Goal: Task Accomplishment & Management: Complete application form

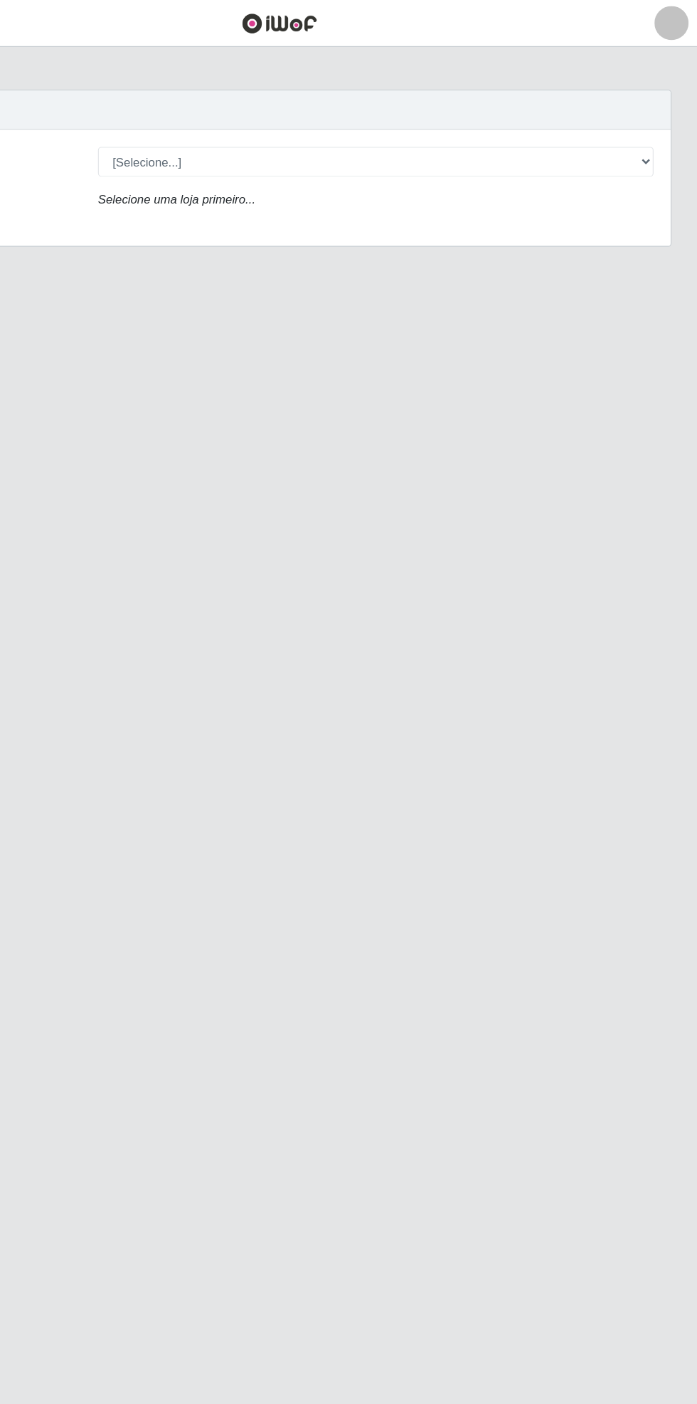
click at [360, 229] on main "Carregando... Buscar Loja [Selecione...] Bemais Supermercados - Cidade Universi…" at bounding box center [348, 704] width 697 height 1330
click at [177, 747] on main "Carregando... Buscar Loja [Selecione...] Bemais Supermercados - Cidade Universi…" at bounding box center [348, 704] width 697 height 1330
click at [174, 100] on div "Buscar" at bounding box center [348, 91] width 653 height 33
click at [228, 329] on main "Carregando... Buscar Loja [Selecione...] Bemais Supermercados - Cidade Universi…" at bounding box center [348, 704] width 697 height 1330
click at [214, 325] on main "Carregando... Buscar Loja [Selecione...] Bemais Supermercados - Cidade Universi…" at bounding box center [348, 704] width 697 height 1330
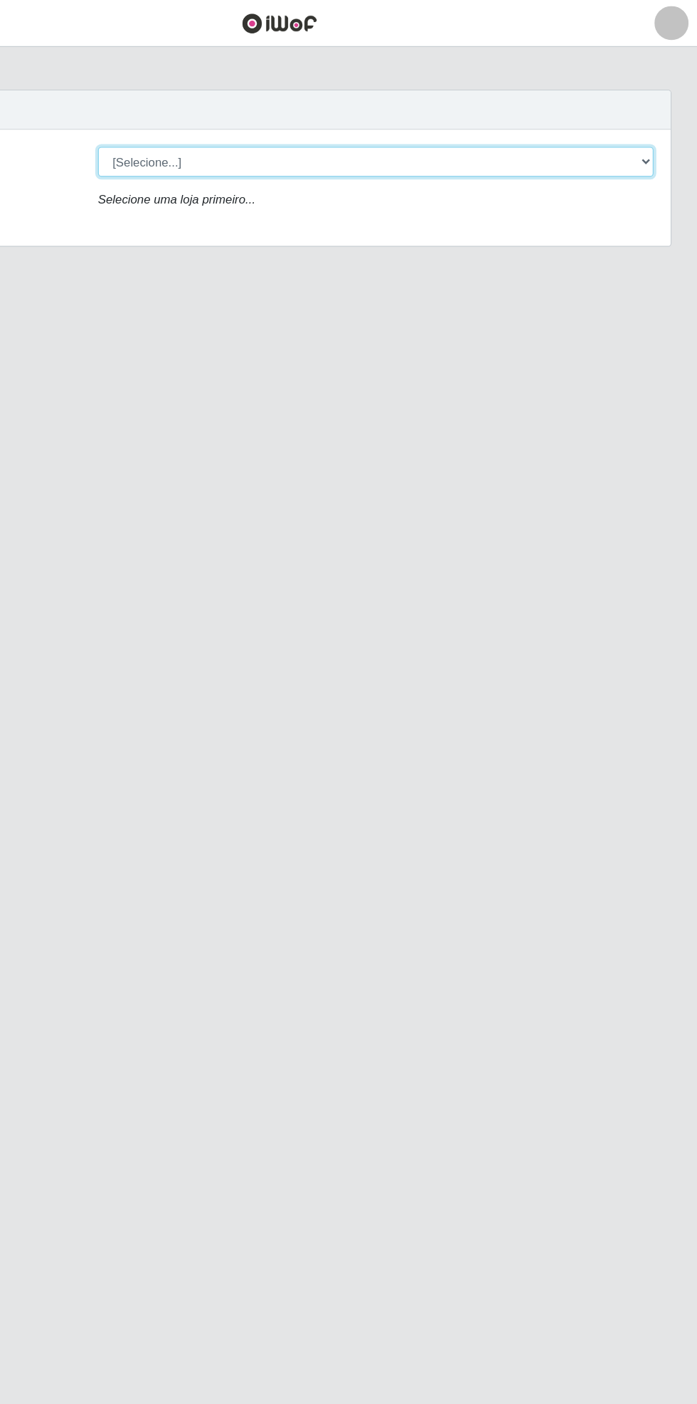
click at [653, 123] on select "[Selecione...] Bemais Supermercados - [GEOGRAPHIC_DATA]" at bounding box center [429, 134] width 463 height 25
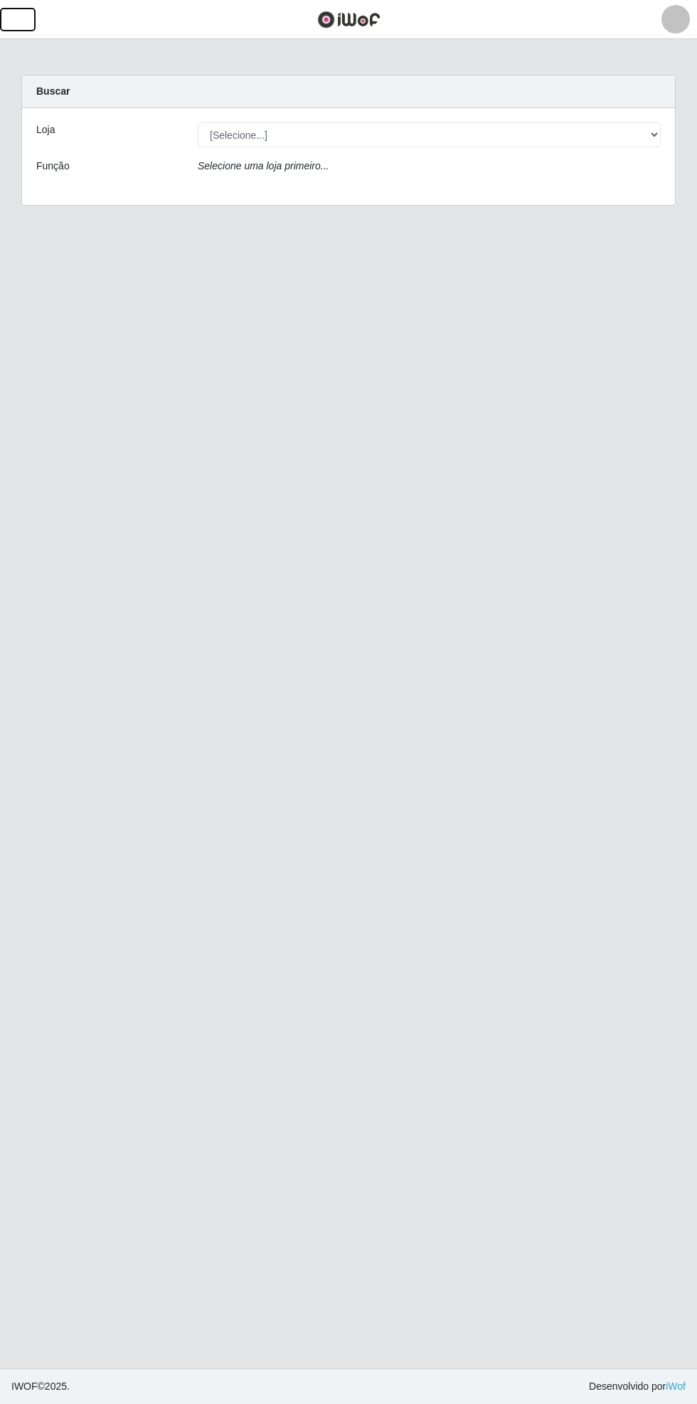
click at [31, 21] on button "button" at bounding box center [18, 19] width 36 height 23
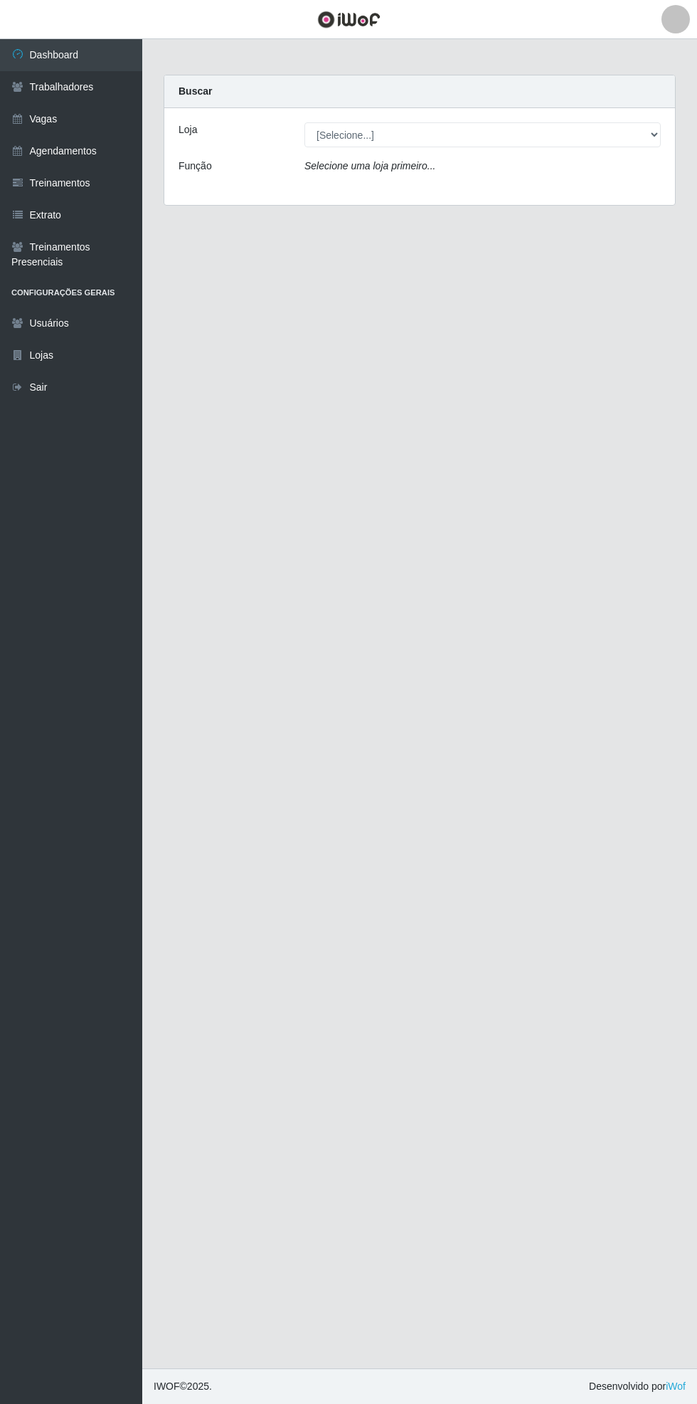
click at [40, 119] on link "Vagas" at bounding box center [71, 119] width 142 height 32
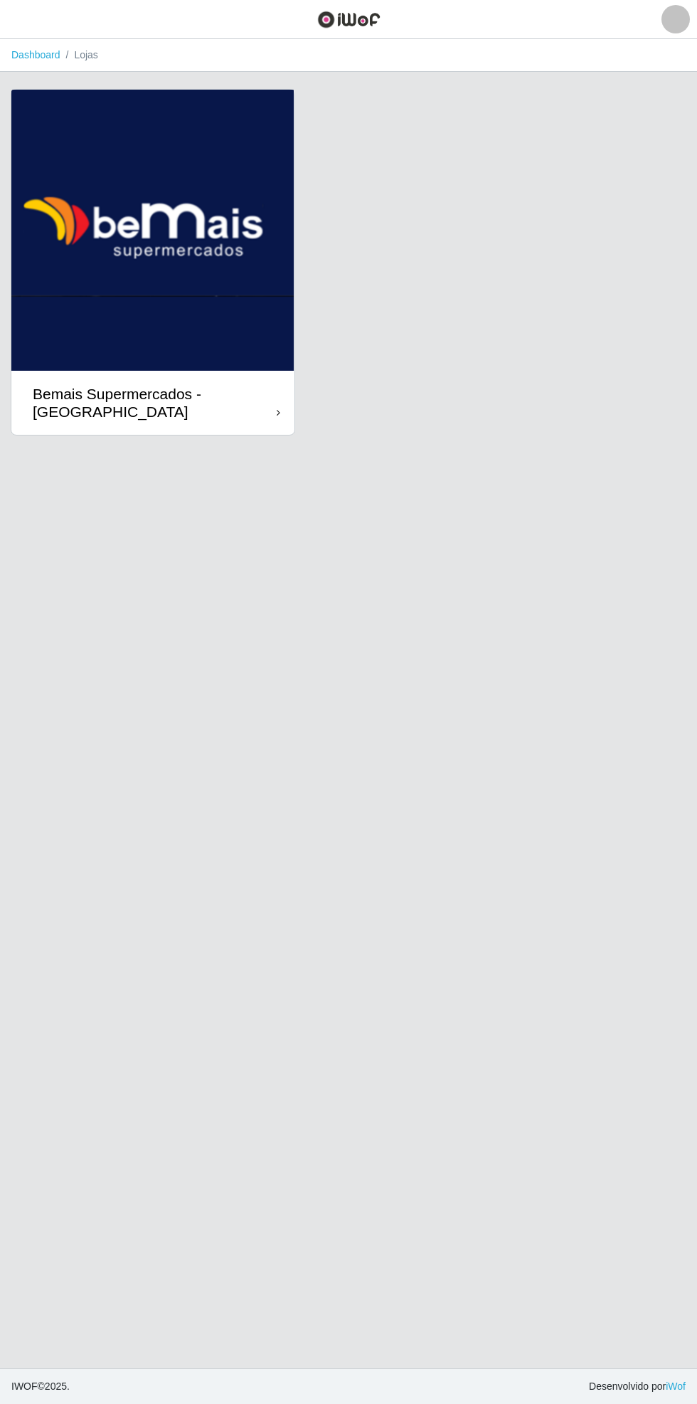
click at [270, 408] on div "Bemais Supermercados - [GEOGRAPHIC_DATA]" at bounding box center [155, 403] width 244 height 36
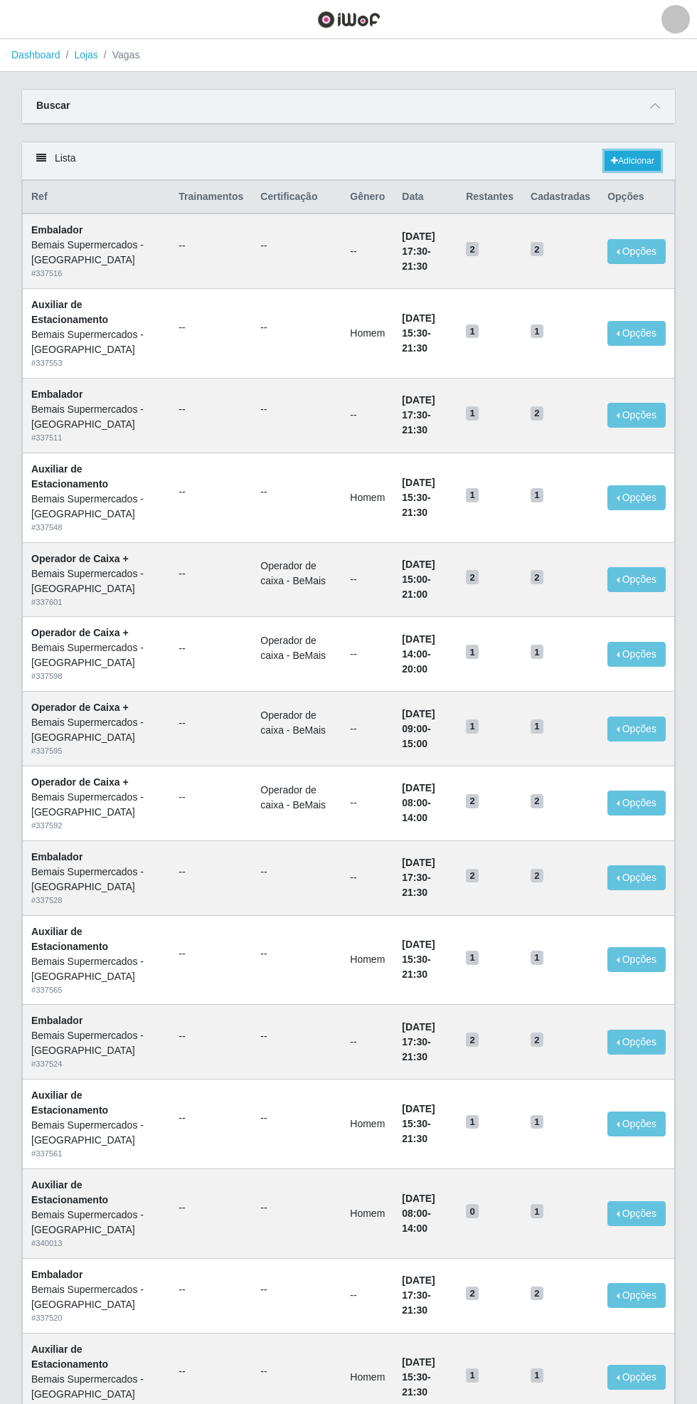
click at [631, 155] on link "Adicionar" at bounding box center [633, 161] width 56 height 20
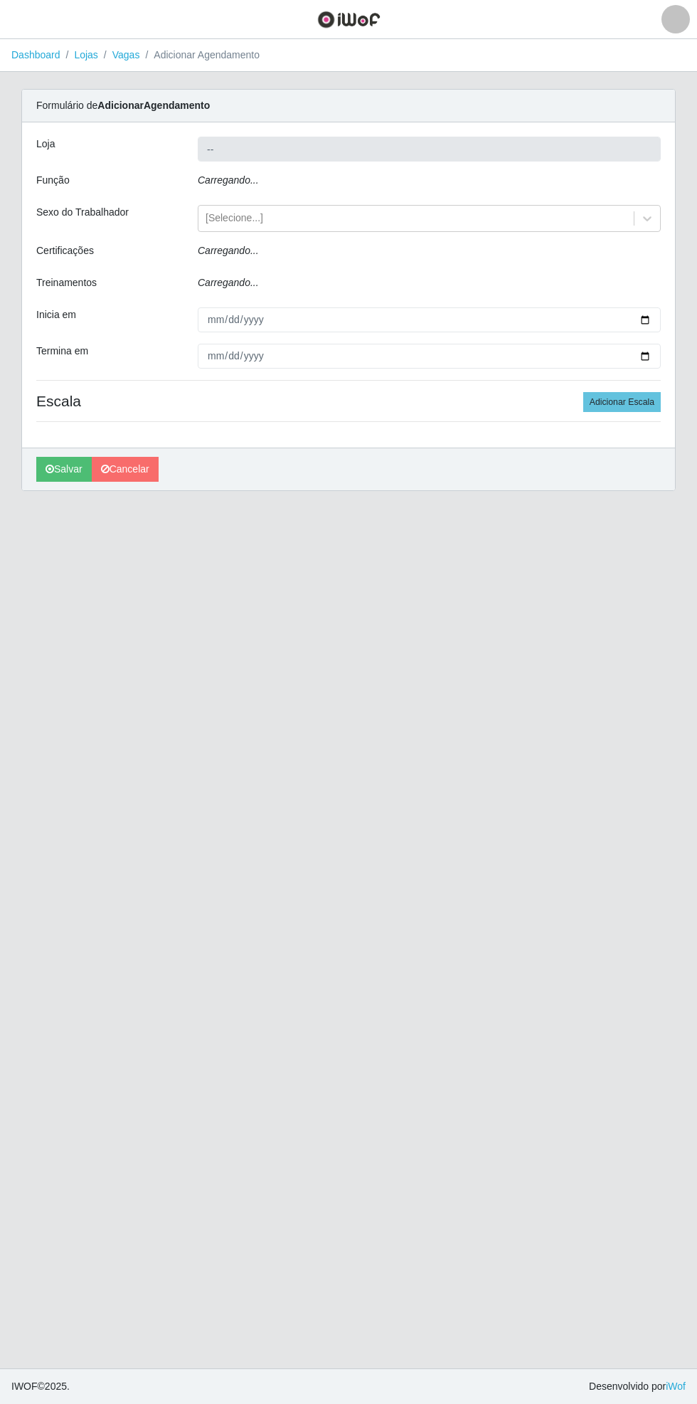
type input "Bemais Supermercados - [GEOGRAPHIC_DATA]"
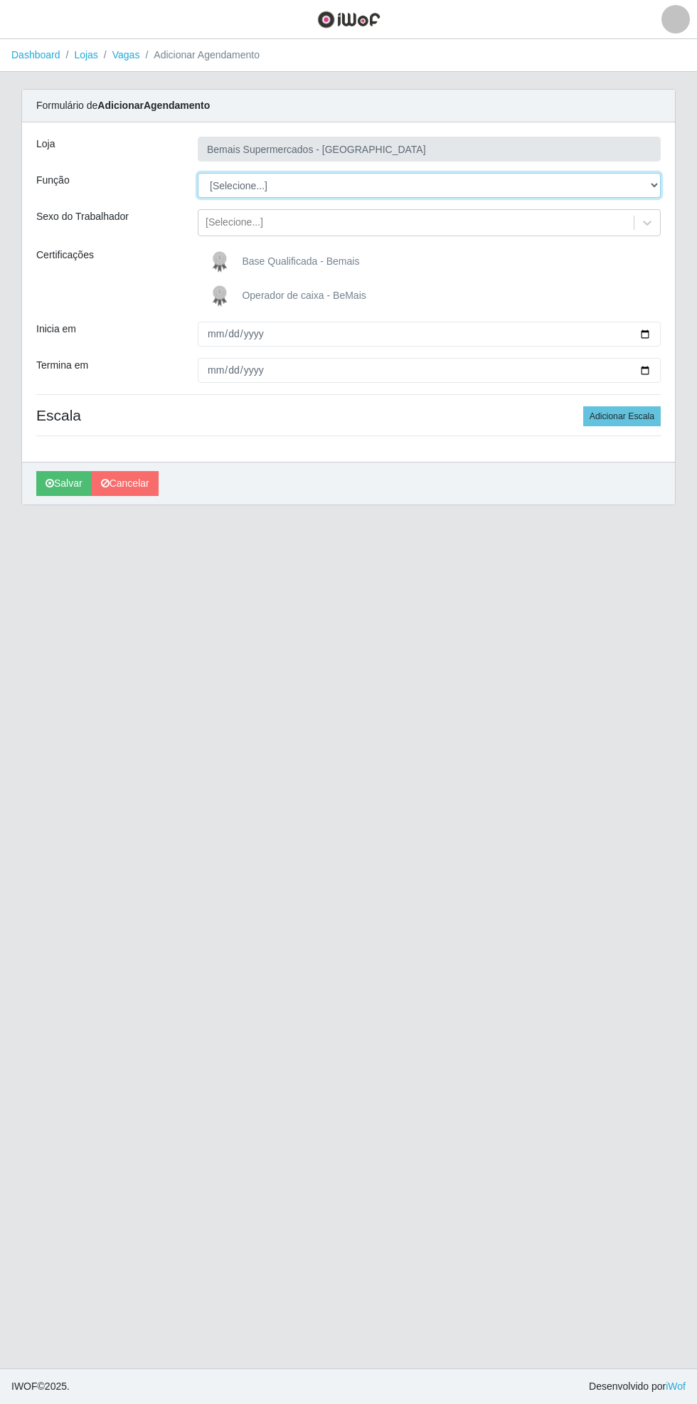
click at [651, 181] on select "[Selecione...] ASG ASG + ASG ++ Auxiliar de Estacionamento Auxiliar de Estacion…" at bounding box center [429, 185] width 463 height 25
select select "119"
click at [198, 173] on select "[Selecione...] ASG ASG + ASG ++ Auxiliar de Estacionamento Auxiliar de Estacion…" at bounding box center [429, 185] width 463 height 25
click at [330, 260] on span "Base Qualificada - Bemais" at bounding box center [300, 261] width 117 height 11
click at [0, 0] on input "Base Qualificada - Bemais" at bounding box center [0, 0] width 0 height 0
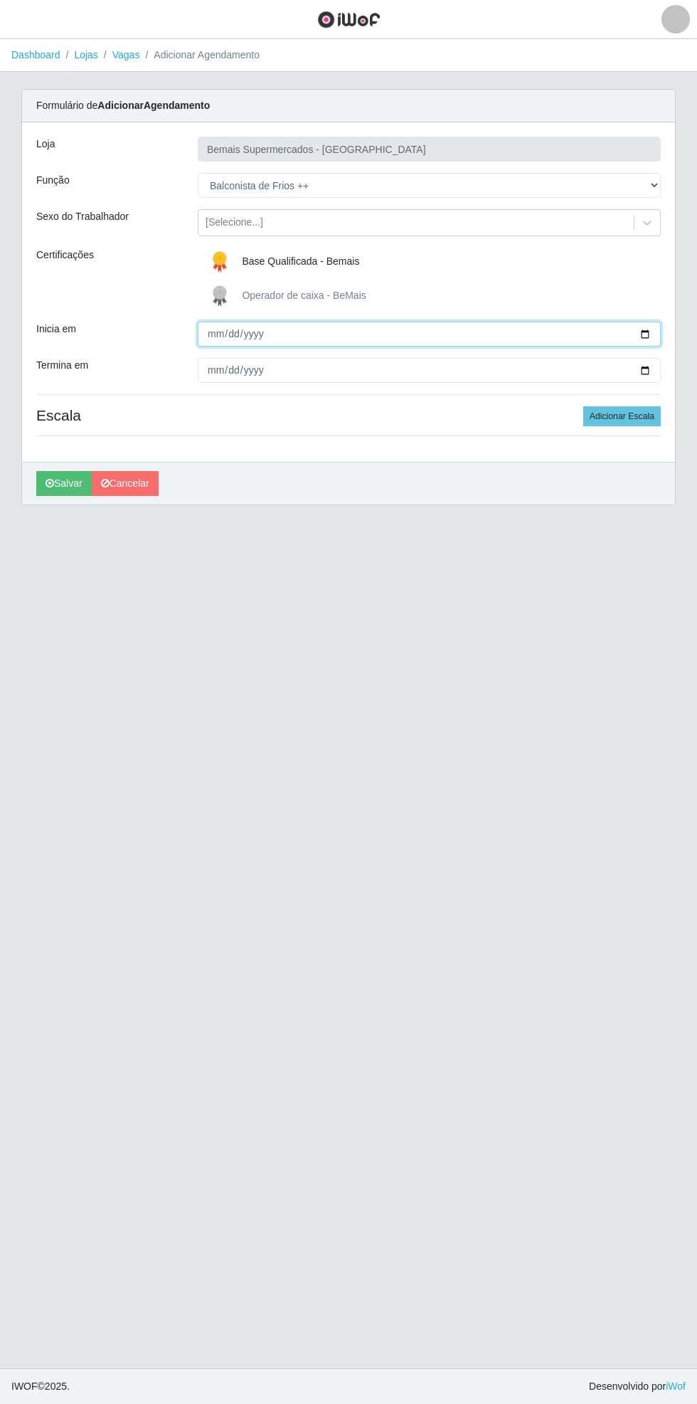
click at [659, 329] on input "Inicia em" at bounding box center [429, 334] width 463 height 25
type input "[DATE]"
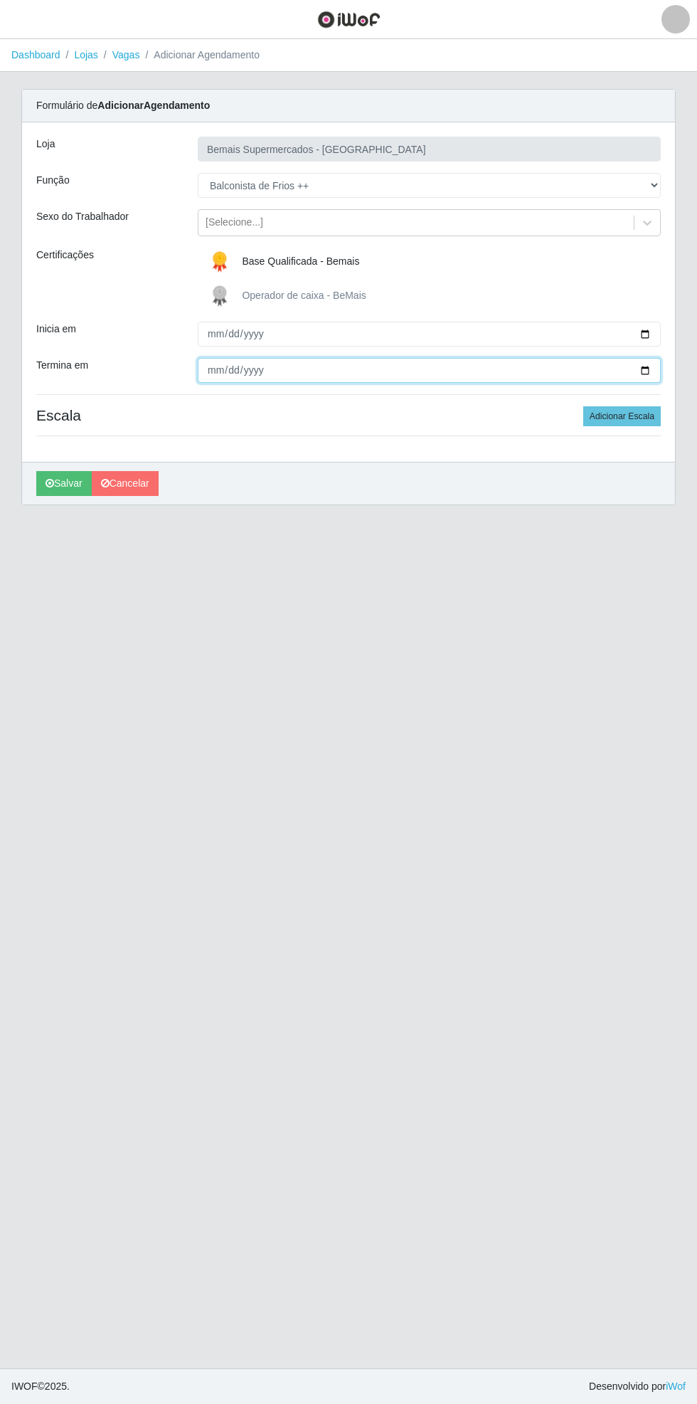
click at [660, 370] on input "Termina em" at bounding box center [429, 370] width 463 height 25
type input "[DATE]"
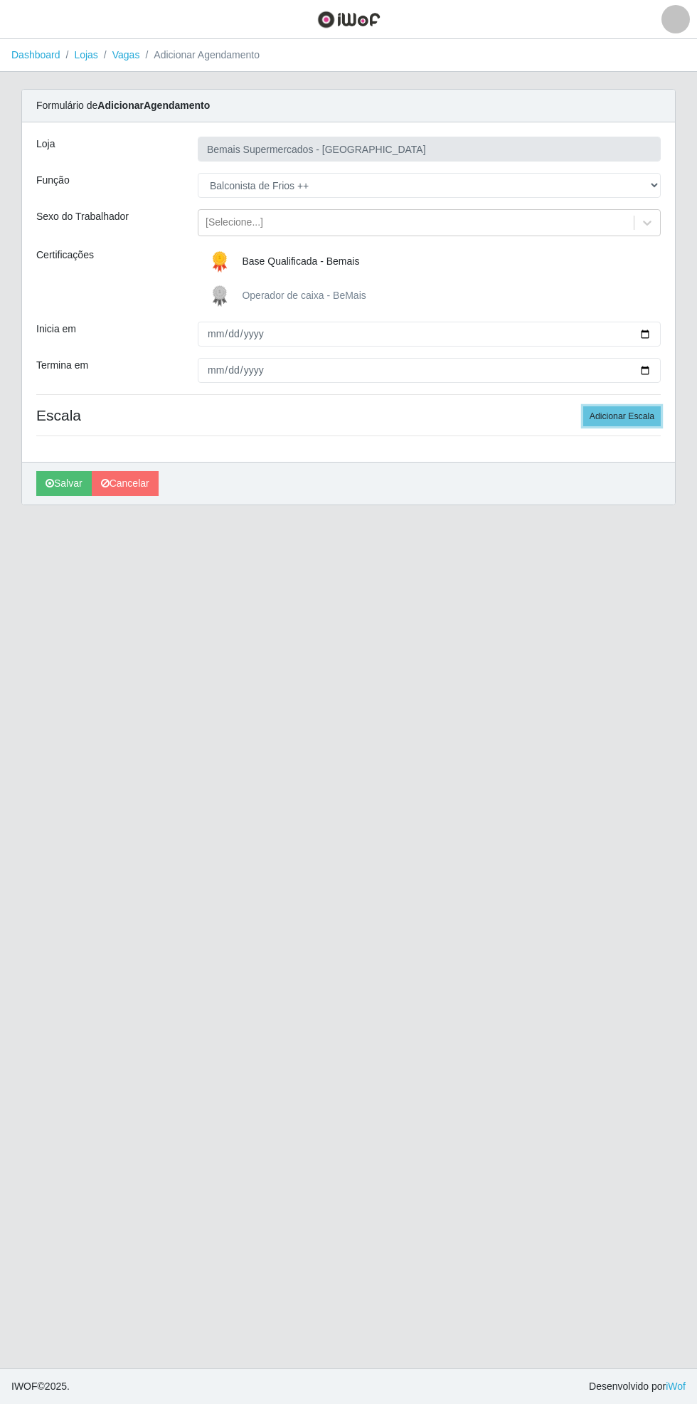
click at [636, 416] on button "Adicionar Escala" at bounding box center [623, 416] width 78 height 20
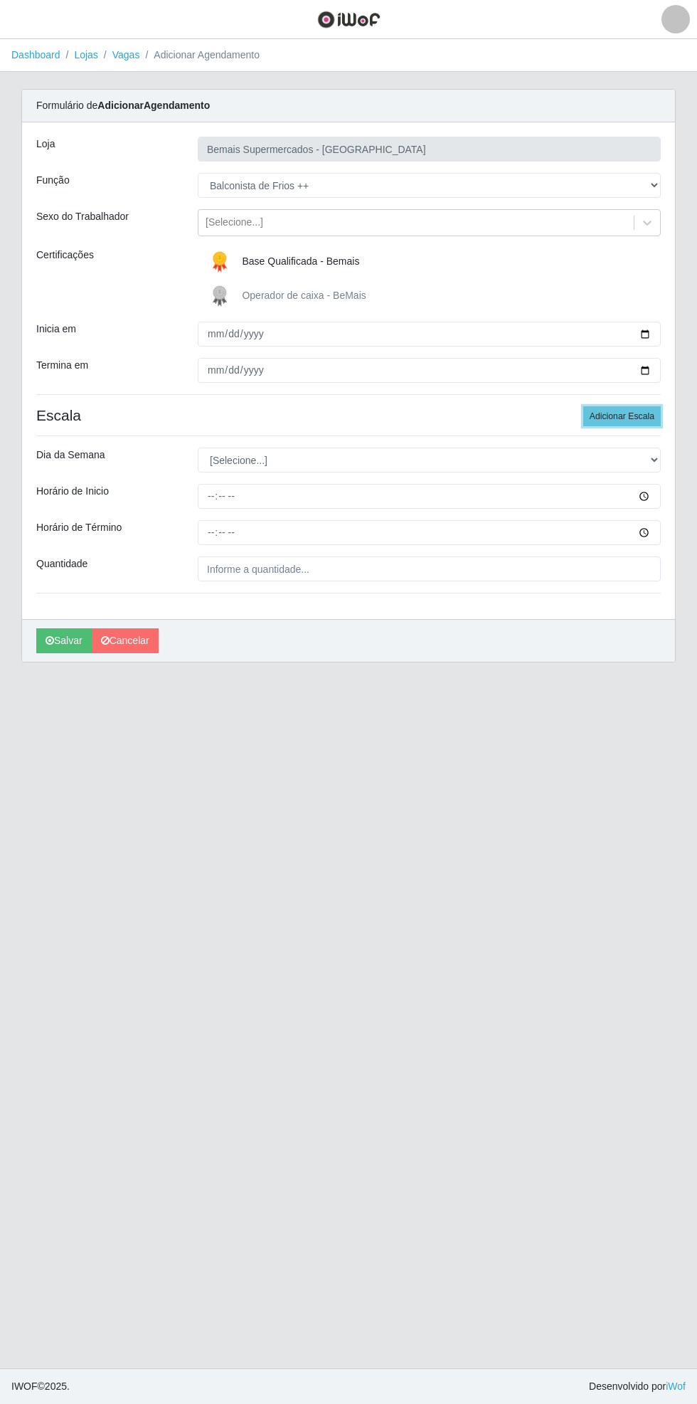
click at [639, 416] on button "Adicionar Escala" at bounding box center [623, 416] width 78 height 20
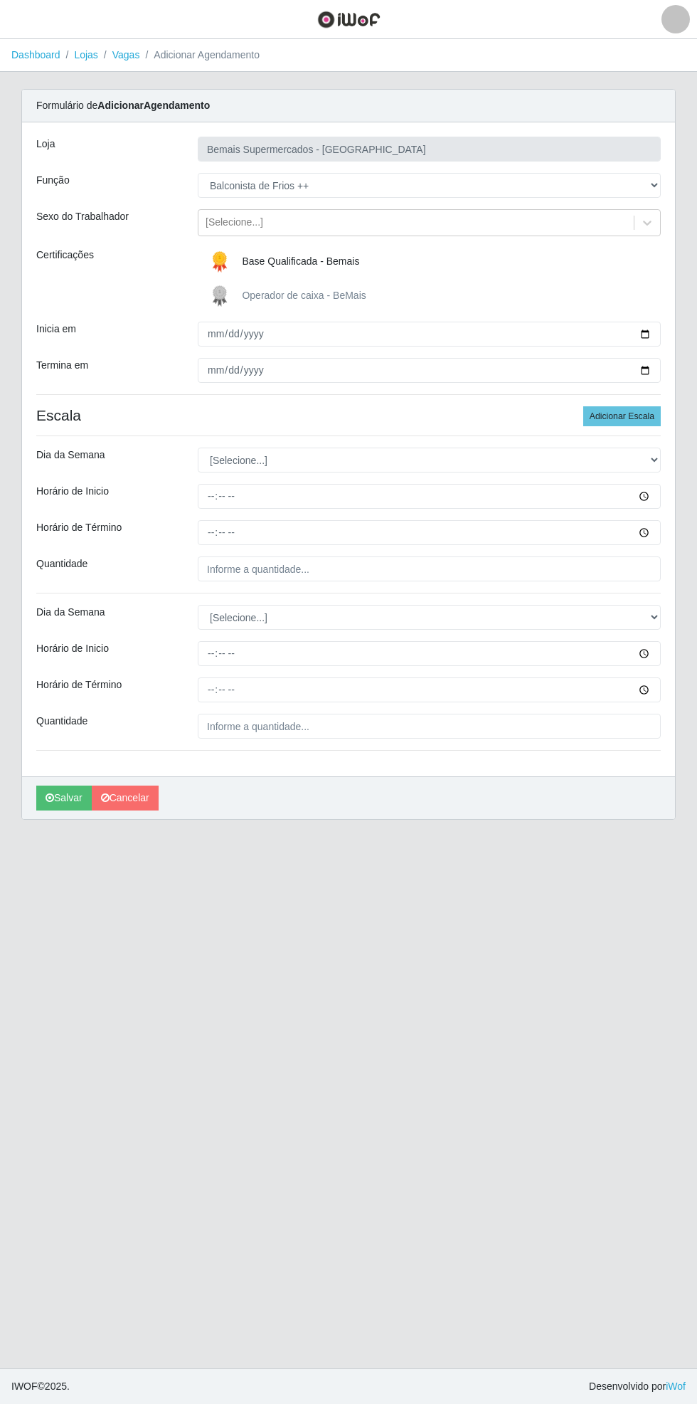
click at [686, 458] on div "Carregando... Formulário de Adicionar Agendamento Loja Bemais Supermercados - C…" at bounding box center [349, 463] width 676 height 748
click at [653, 459] on select "[Selecione...] Segunda Terça Quarta Quinta Sexta Sábado Domingo" at bounding box center [429, 460] width 463 height 25
select select "0"
click at [198, 448] on select "[Selecione...] Segunda Terça Quarta Quinta Sexta Sábado Domingo" at bounding box center [429, 460] width 463 height 25
click at [653, 496] on input "Horário de Inicio" at bounding box center [429, 496] width 463 height 25
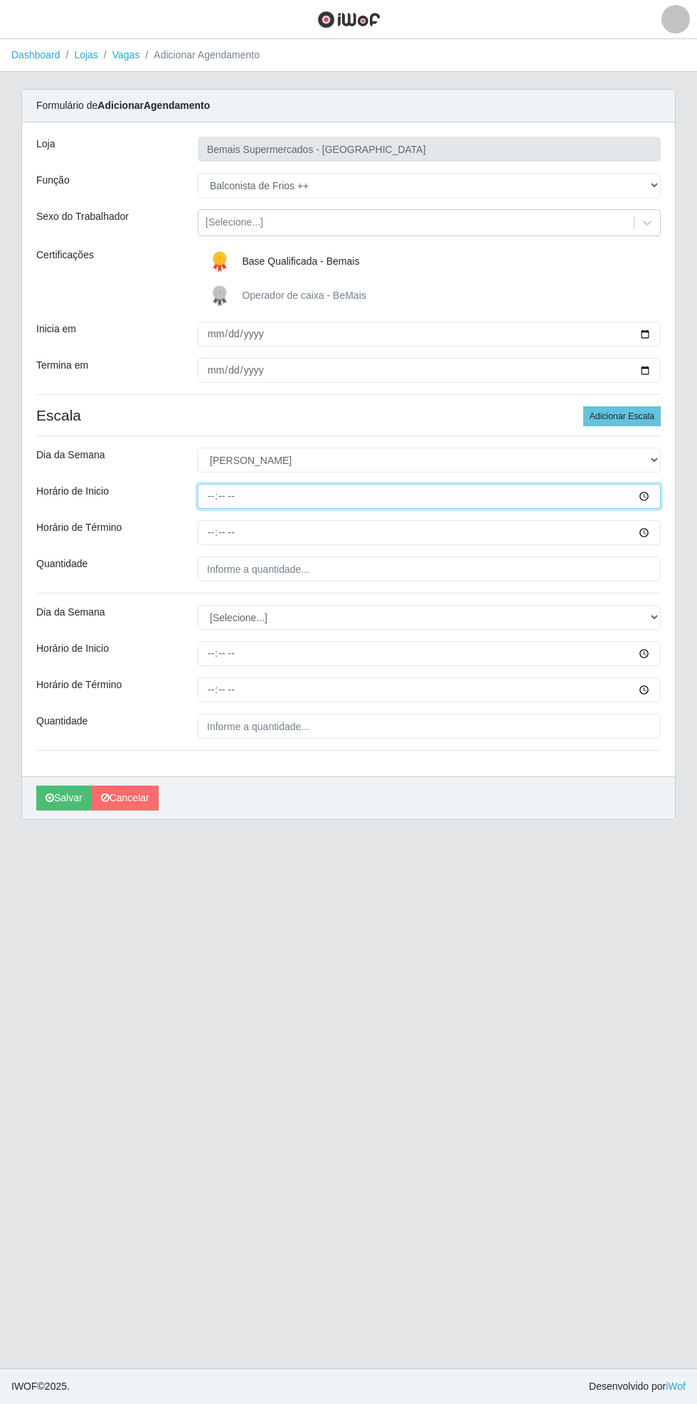
type input "08:00"
click at [656, 527] on input "Horário de Término" at bounding box center [429, 532] width 463 height 25
type input "14:00"
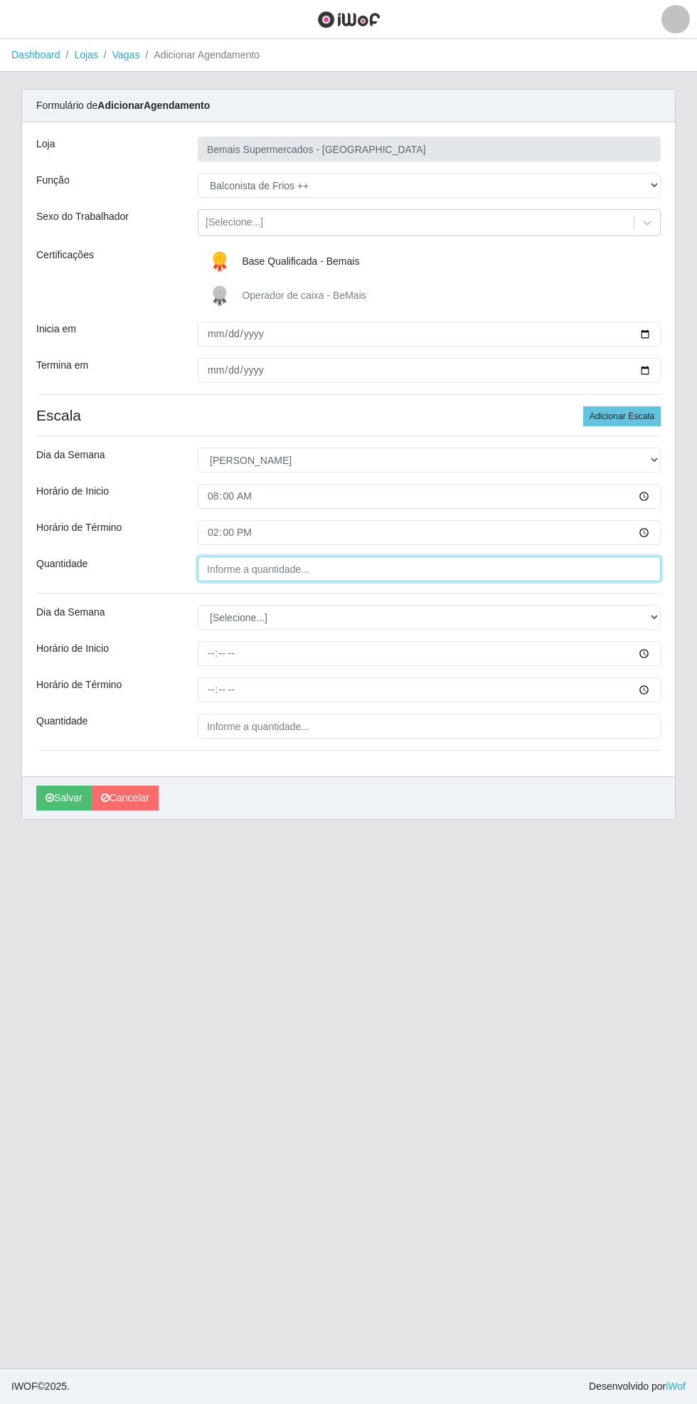
click at [390, 571] on input "Quantidade" at bounding box center [429, 569] width 463 height 25
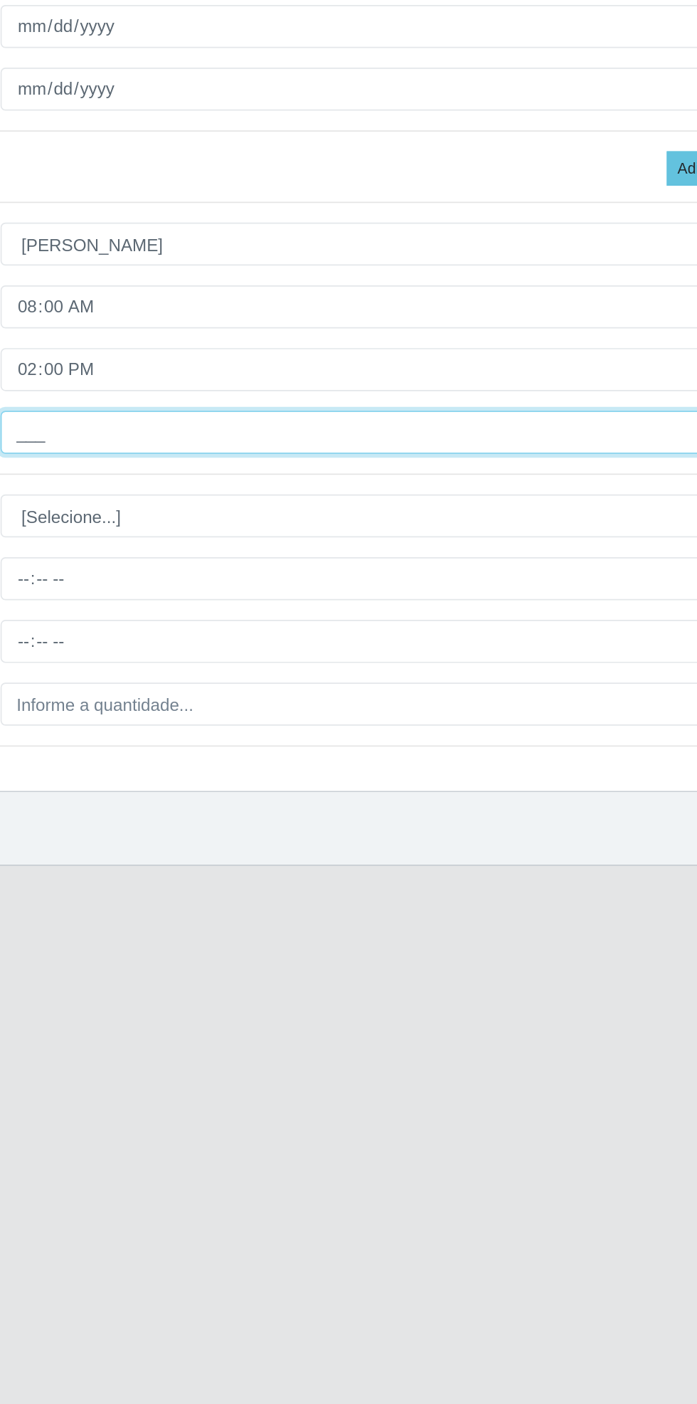
type input "1__"
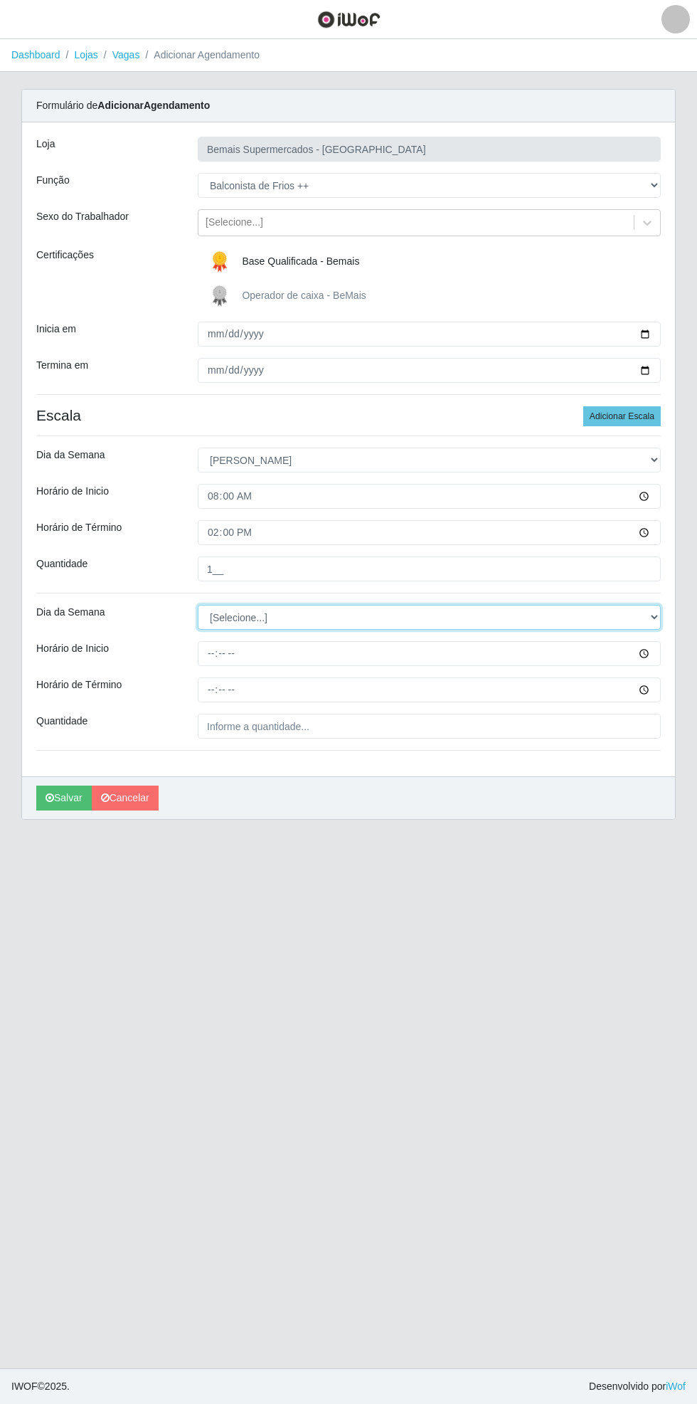
click at [660, 618] on select "[Selecione...] Segunda Terça Quarta Quinta Sexta Sábado Domingo" at bounding box center [429, 617] width 463 height 25
select select "0"
click at [198, 605] on select "[Selecione...] Segunda Terça Quarta Quinta Sexta Sábado Domingo" at bounding box center [429, 617] width 463 height 25
click at [658, 653] on input "Horário de Inicio" at bounding box center [429, 653] width 463 height 25
type input "15:00"
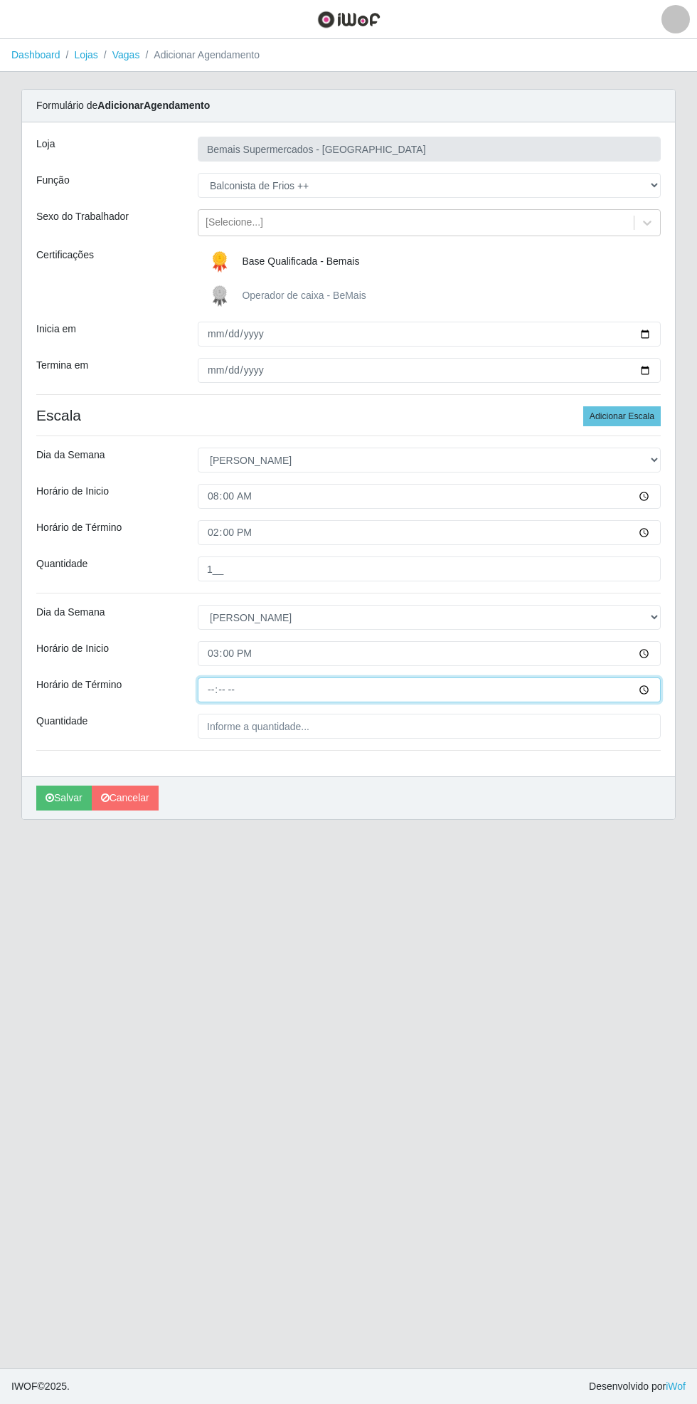
click at [656, 695] on input "Horário de Término" at bounding box center [429, 690] width 463 height 25
type input "21:00"
click at [323, 722] on input "Quantidade" at bounding box center [429, 726] width 463 height 25
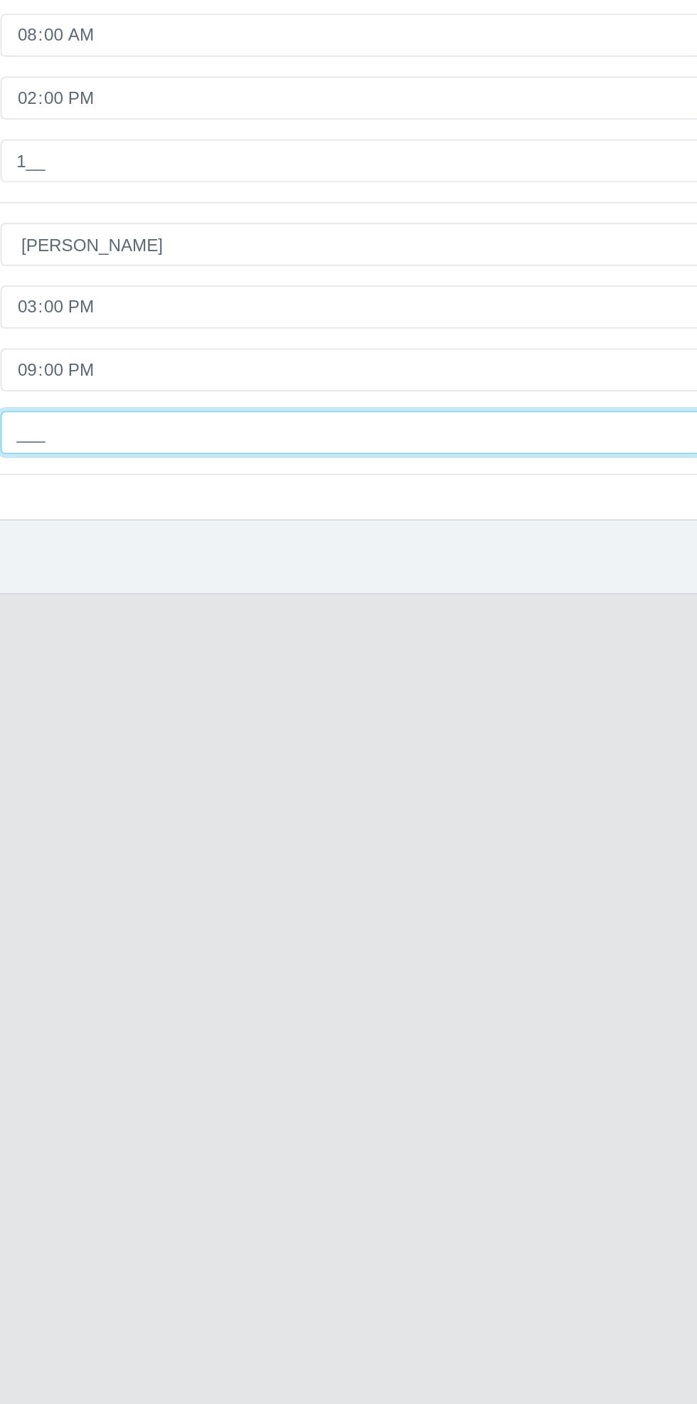
type input "1__"
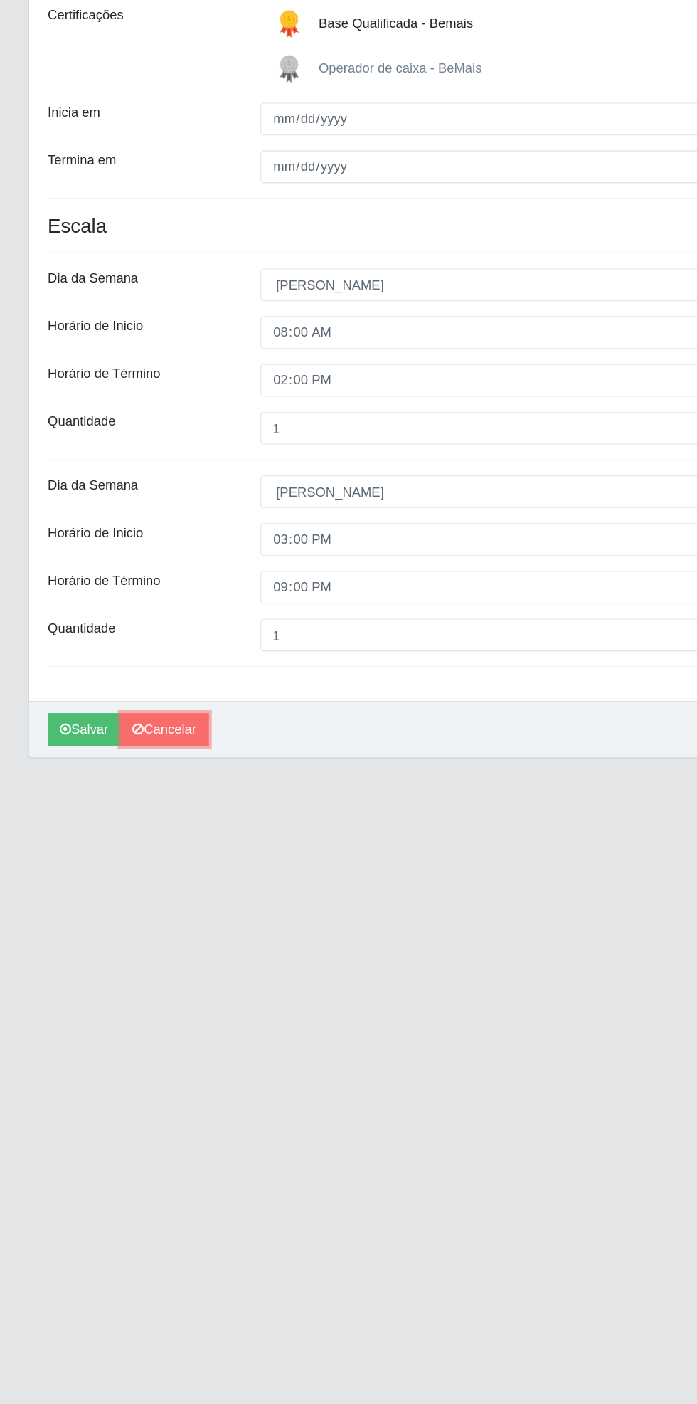
click at [132, 799] on link "Cancelar" at bounding box center [125, 798] width 67 height 25
